Goal: Information Seeking & Learning: Learn about a topic

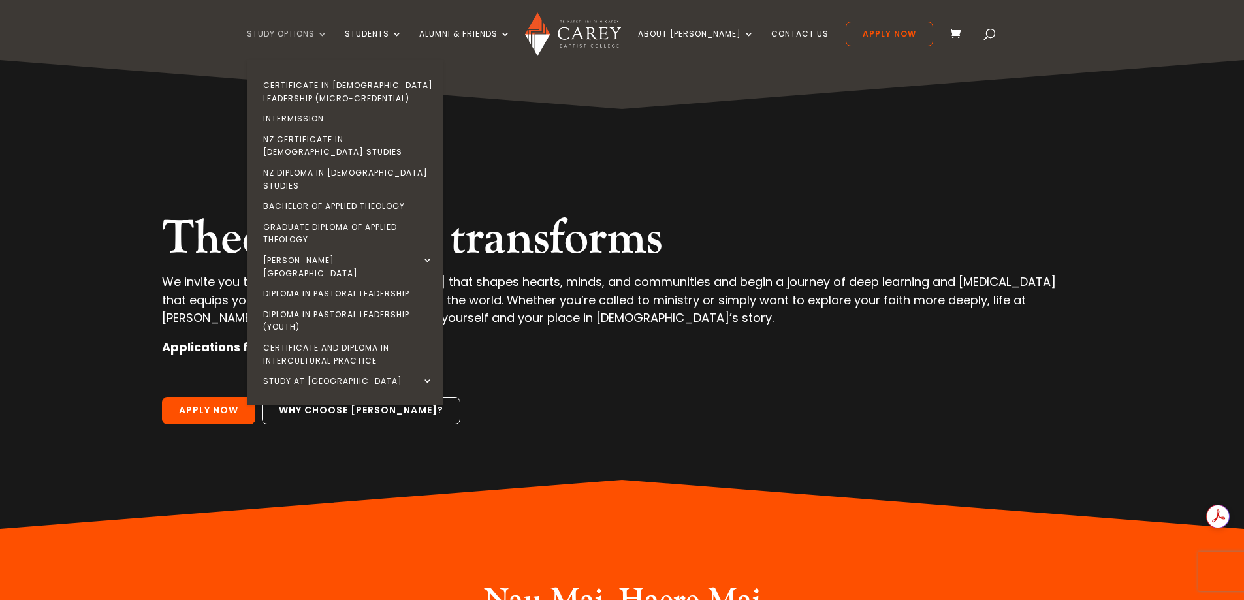
click at [328, 30] on link "Study Options" at bounding box center [287, 44] width 81 height 31
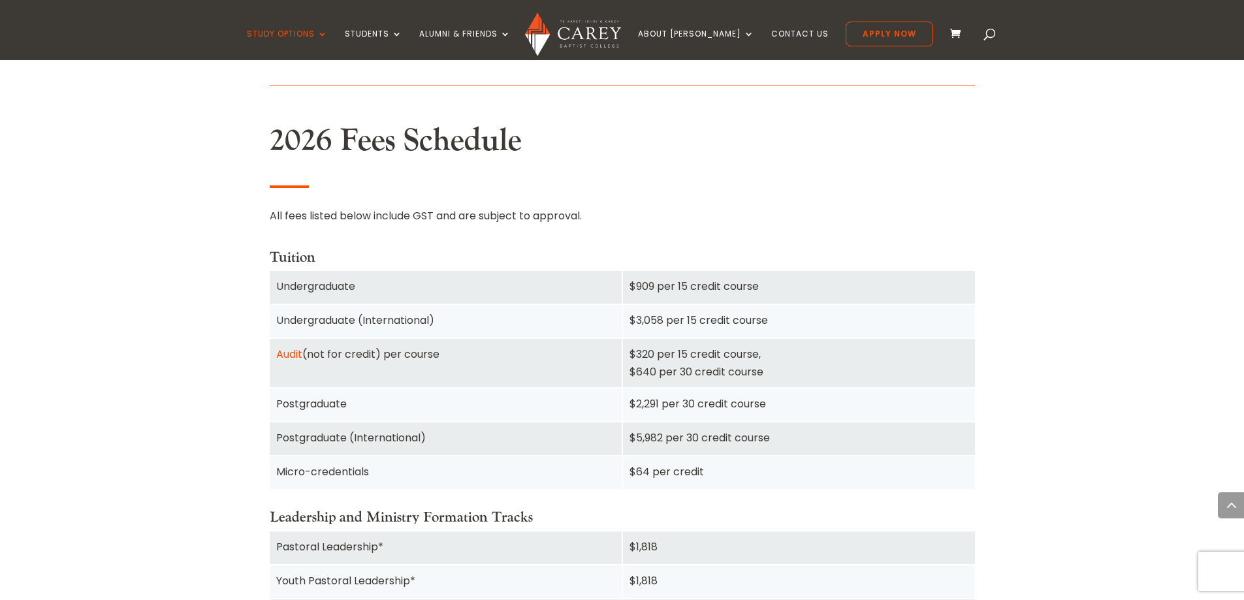
scroll to position [795, 0]
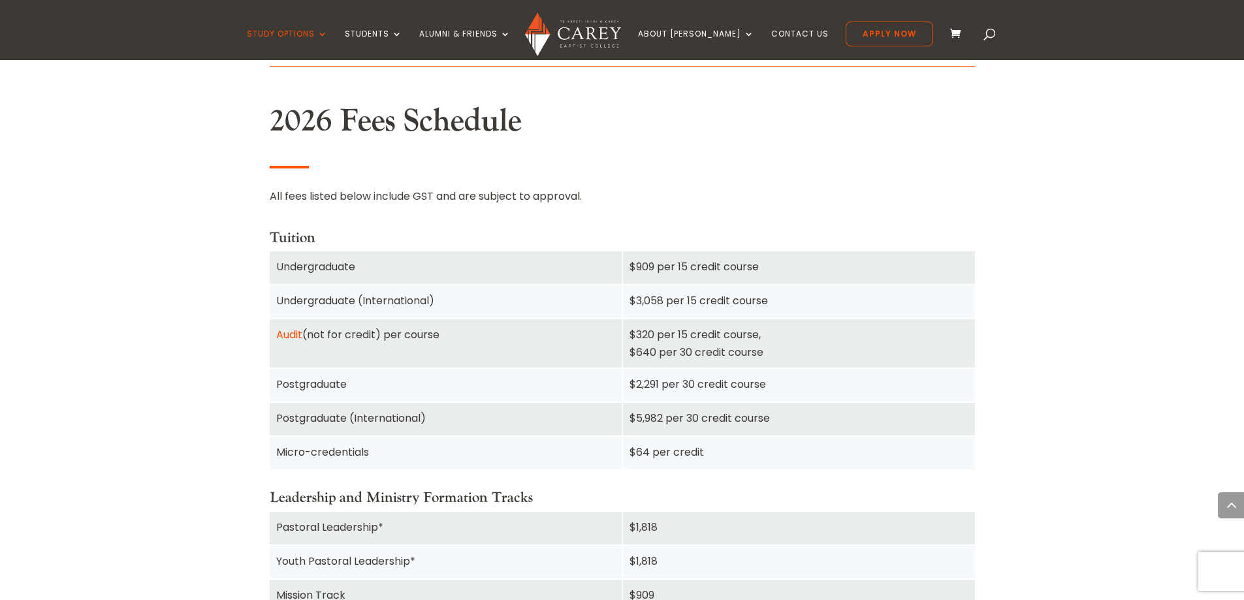
drag, startPoint x: 1253, startPoint y: 51, endPoint x: 1253, endPoint y: 163, distance: 111.7
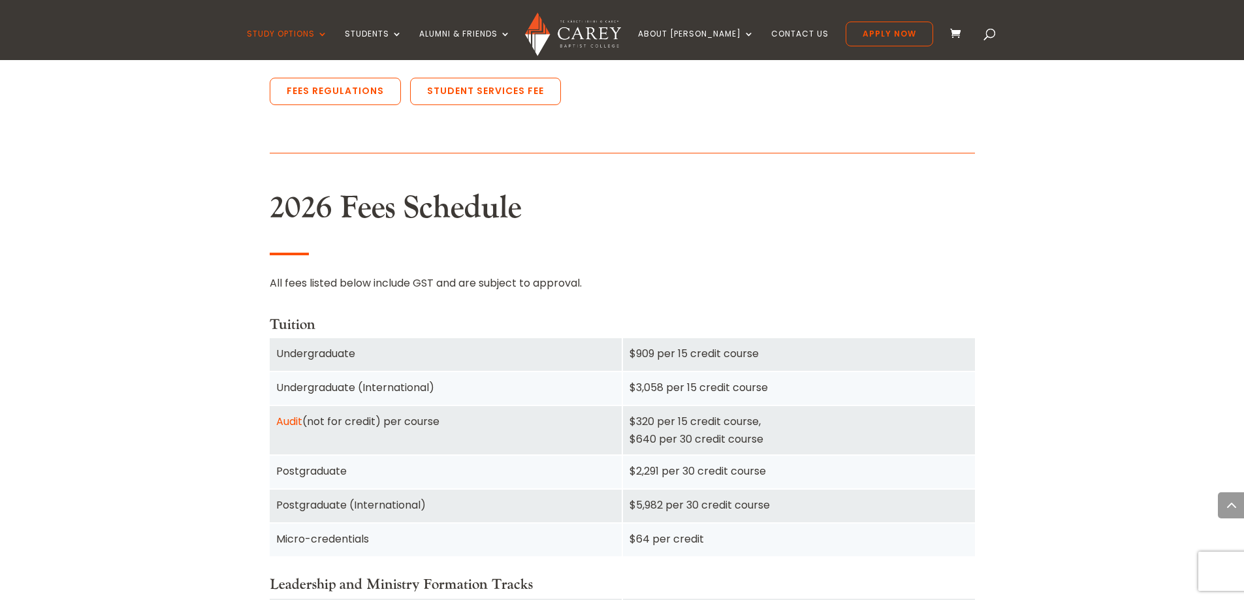
scroll to position [718, 0]
